Goal: Register for event/course

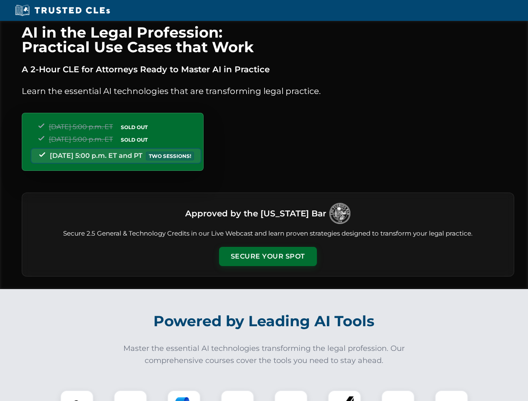
click at [267, 256] on button "Secure Your Spot" at bounding box center [268, 256] width 98 height 19
click at [77, 396] on img at bounding box center [77, 407] width 24 height 24
